Goal: Task Accomplishment & Management: Complete application form

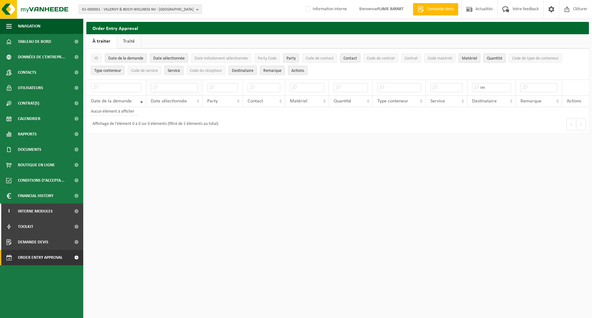
click at [164, 87] on input "text" at bounding box center [174, 87] width 47 height 9
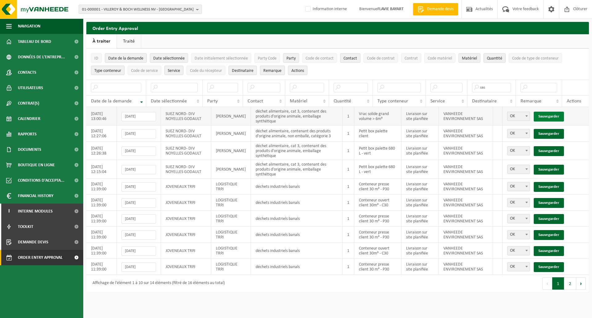
click at [549, 115] on link "Sauvegarder" at bounding box center [549, 117] width 30 height 10
click at [549, 129] on link "Sauvegarder" at bounding box center [549, 134] width 30 height 10
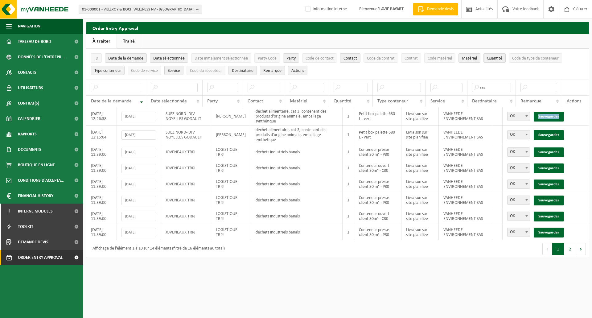
click at [549, 115] on link "Sauvegarder" at bounding box center [549, 117] width 30 height 10
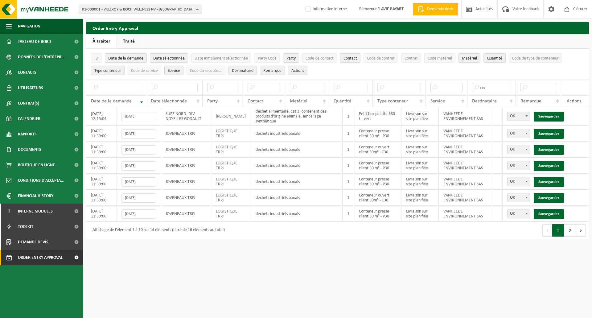
click at [549, 115] on link "Sauvegarder" at bounding box center [549, 117] width 30 height 10
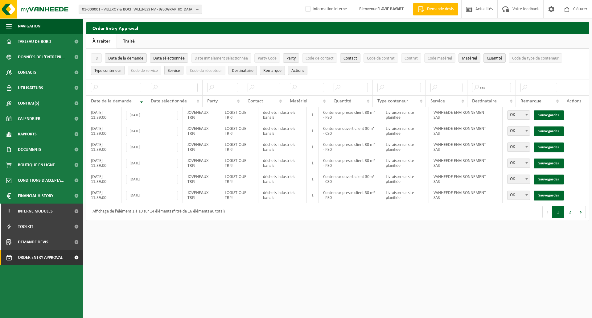
click at [549, 115] on link "Sauvegarder" at bounding box center [549, 115] width 30 height 10
click at [549, 126] on link "Sauvegarder" at bounding box center [549, 131] width 30 height 10
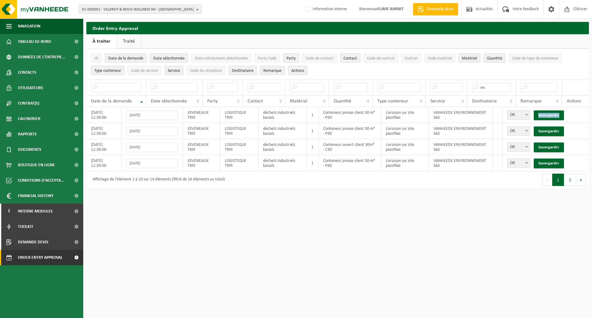
click at [549, 115] on link "Sauvegarder" at bounding box center [549, 115] width 30 height 10
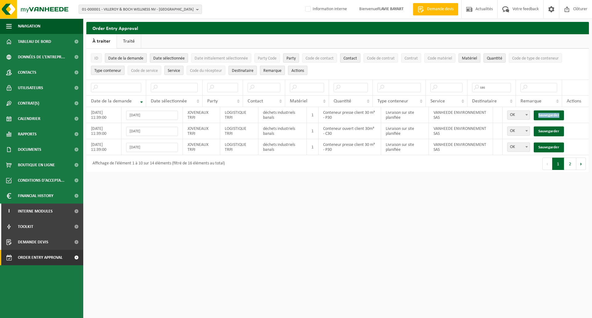
click at [549, 115] on link "Sauvegarder" at bounding box center [549, 115] width 30 height 10
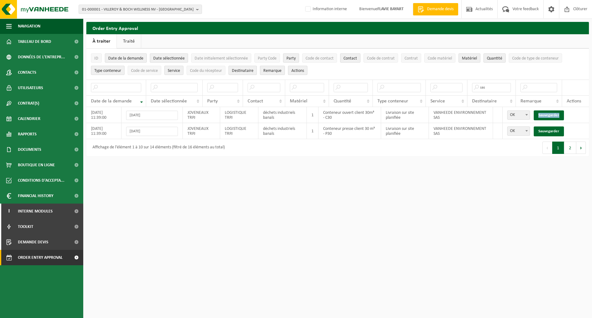
click at [549, 115] on link "Sauvegarder" at bounding box center [549, 115] width 30 height 10
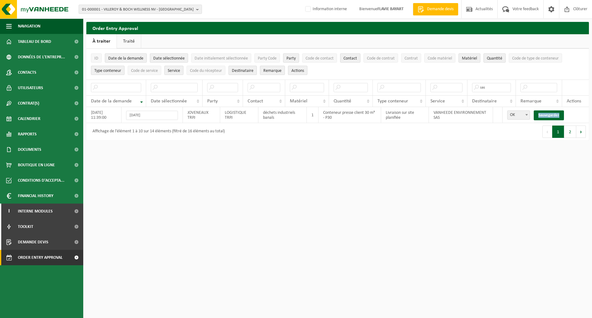
click at [549, 115] on link "Sauvegarder" at bounding box center [549, 115] width 30 height 10
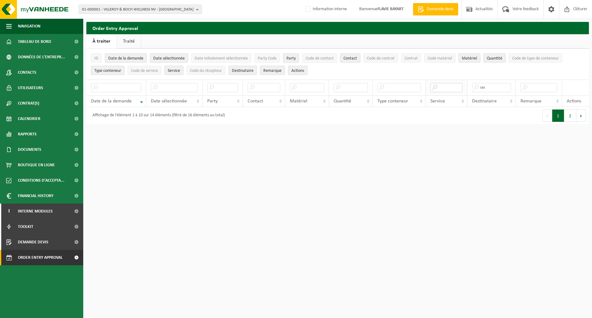
click at [454, 88] on input "text" at bounding box center [446, 87] width 32 height 9
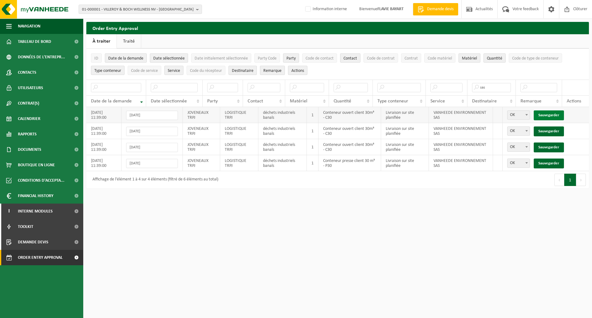
click at [543, 114] on link "Sauvegarder" at bounding box center [549, 115] width 30 height 10
click at [543, 126] on link "Sauvegarder" at bounding box center [549, 131] width 30 height 10
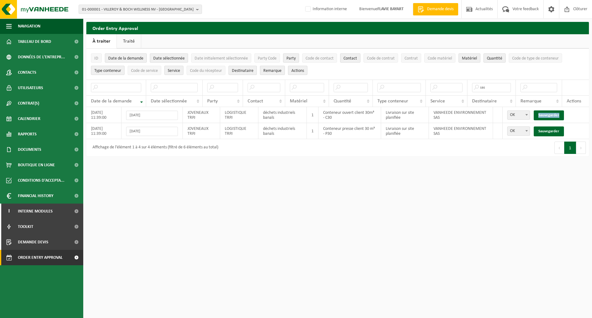
click at [543, 114] on link "Sauvegarder" at bounding box center [549, 115] width 30 height 10
click at [543, 126] on link "Sauvegarder" at bounding box center [549, 131] width 30 height 10
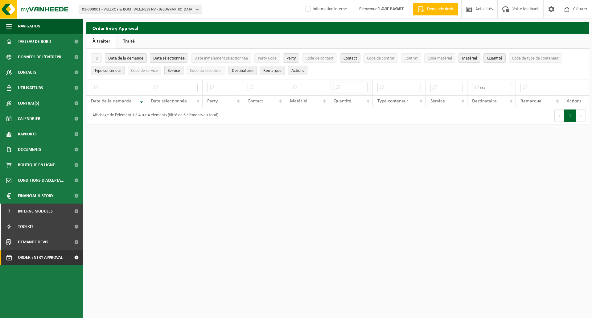
click at [358, 86] on input "text" at bounding box center [351, 87] width 34 height 9
click at [132, 86] on input "text" at bounding box center [116, 87] width 50 height 9
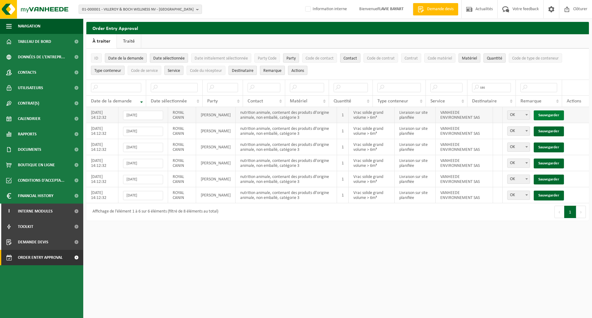
click at [559, 116] on link "Sauvegarder" at bounding box center [549, 115] width 30 height 10
click at [559, 126] on link "Sauvegarder" at bounding box center [549, 131] width 30 height 10
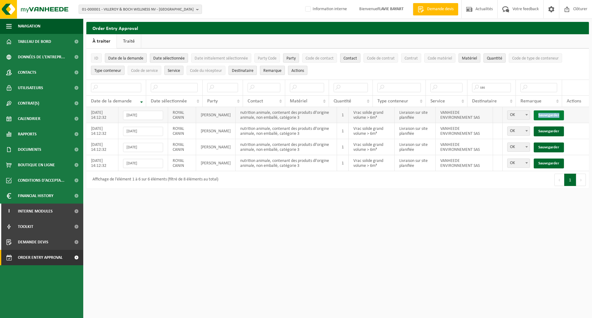
click at [559, 116] on link "Sauvegarder" at bounding box center [549, 115] width 30 height 10
click at [559, 126] on link "Sauvegarder" at bounding box center [549, 131] width 30 height 10
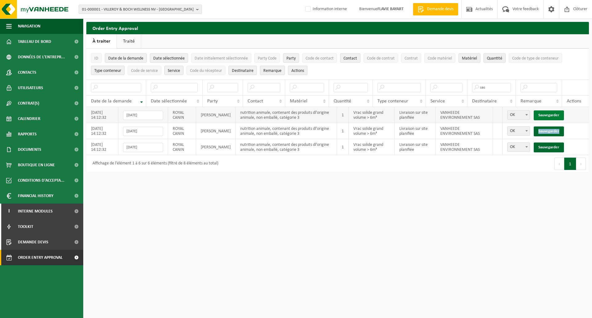
click at [559, 126] on link "Sauvegarder" at bounding box center [549, 131] width 30 height 10
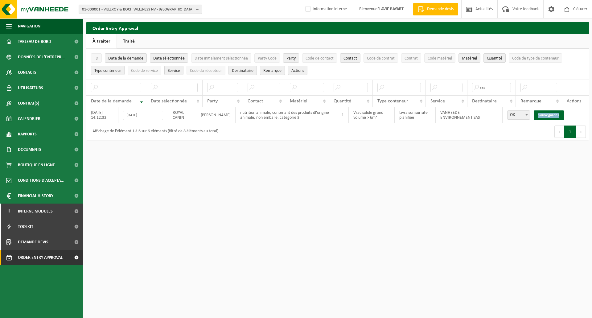
click at [559, 115] on link "Sauvegarder" at bounding box center [549, 115] width 30 height 10
click at [559, 125] on button "Précédent" at bounding box center [559, 131] width 10 height 12
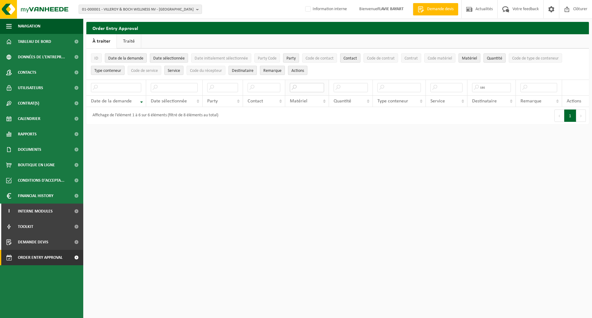
click at [303, 89] on input "text" at bounding box center [307, 87] width 34 height 9
